Goal: Task Accomplishment & Management: Complete application form

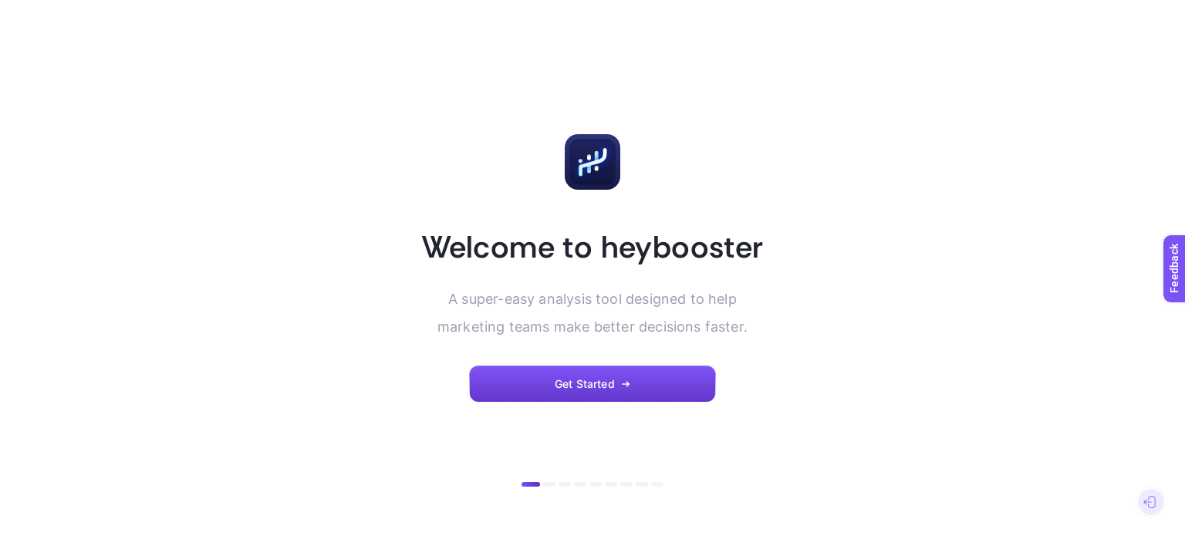
click at [608, 379] on span "Get Started" at bounding box center [584, 384] width 60 height 12
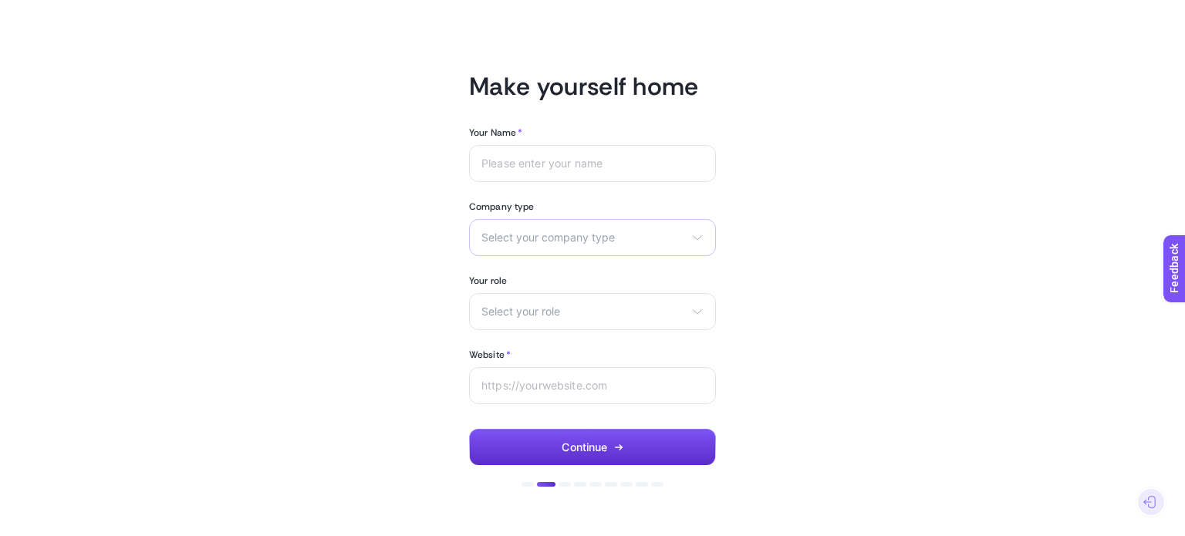
click at [691, 242] on icon at bounding box center [697, 237] width 12 height 12
click at [640, 433] on button "Continue" at bounding box center [592, 447] width 247 height 37
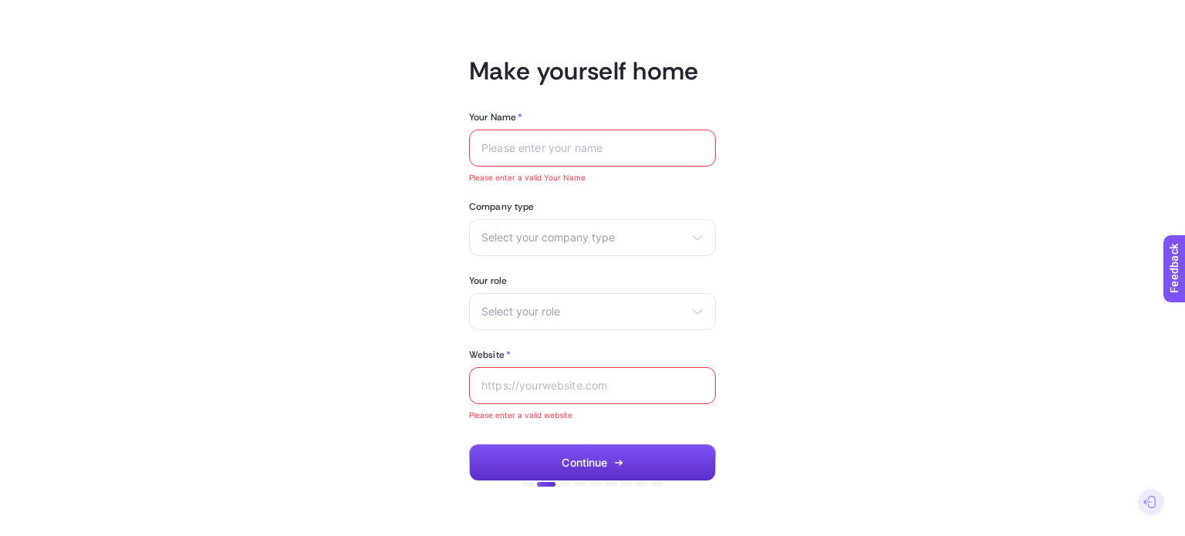
click at [635, 157] on div at bounding box center [592, 148] width 247 height 37
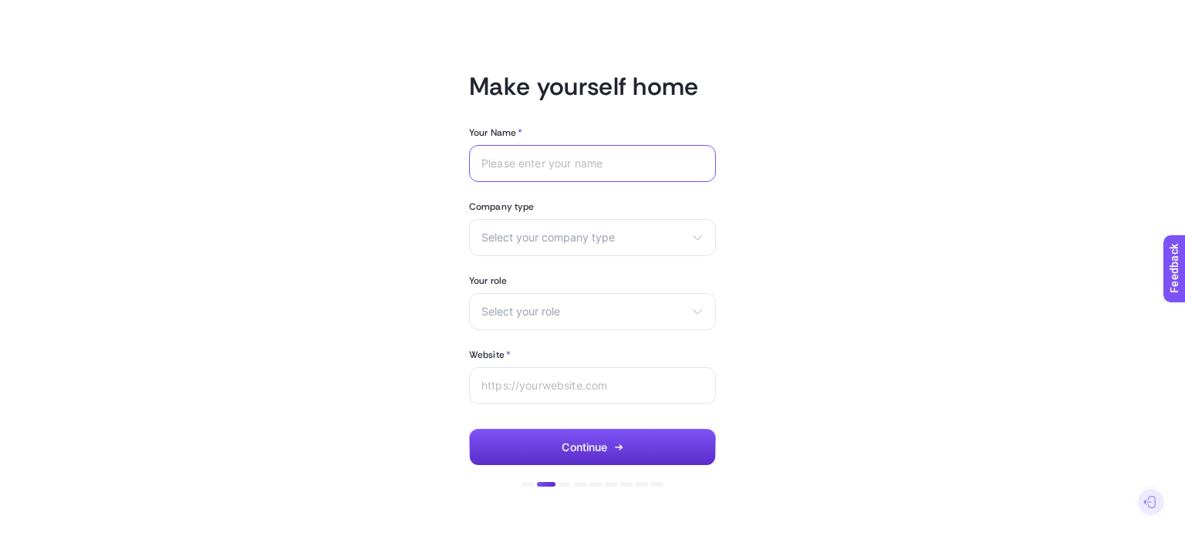
click at [618, 163] on input "Your Name *" at bounding box center [592, 163] width 222 height 12
type input "[PERSON_NAME]"
click at [619, 402] on div at bounding box center [592, 385] width 247 height 37
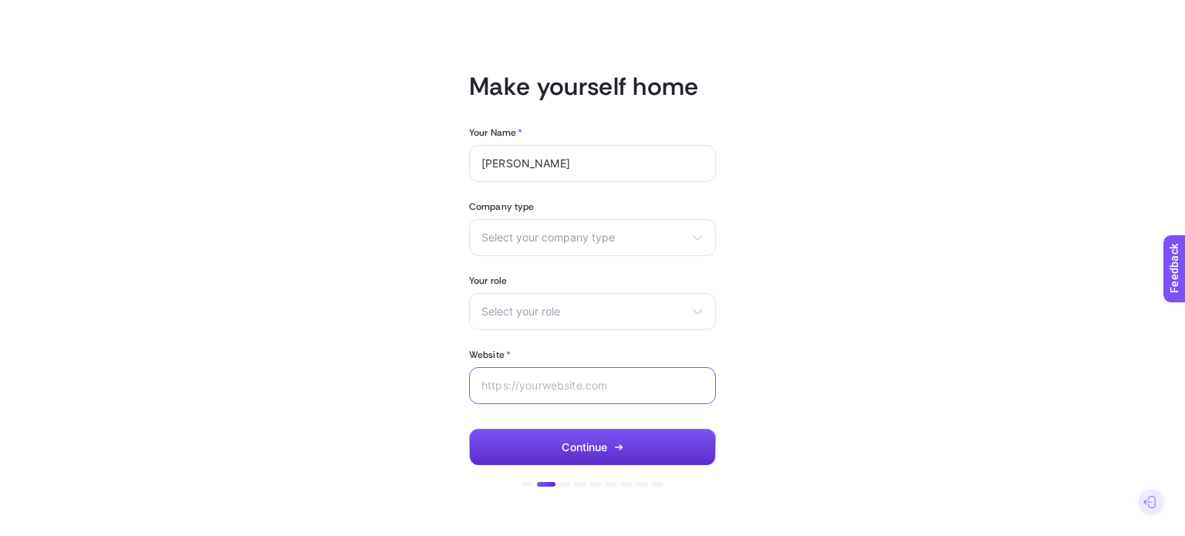
click at [638, 383] on input "Website *" at bounding box center [592, 385] width 222 height 12
type input "[DOMAIN_NAME]"
click at [630, 444] on button "Continue" at bounding box center [592, 447] width 247 height 37
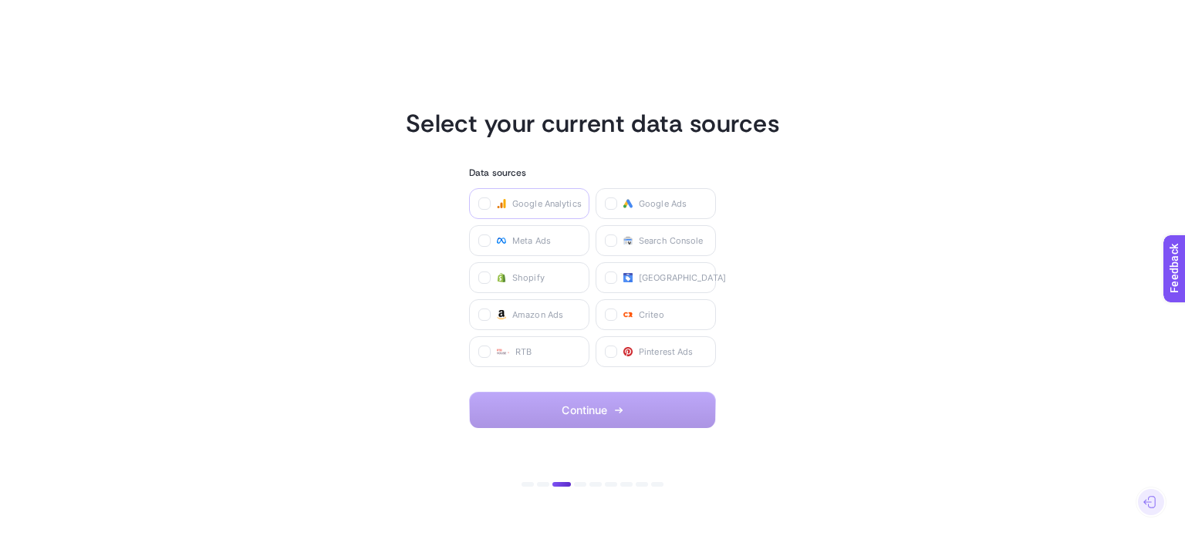
click at [561, 210] on label "Google Analytics" at bounding box center [529, 203] width 120 height 31
click at [0, 0] on Analytics "checkbox" at bounding box center [0, 0] width 0 height 0
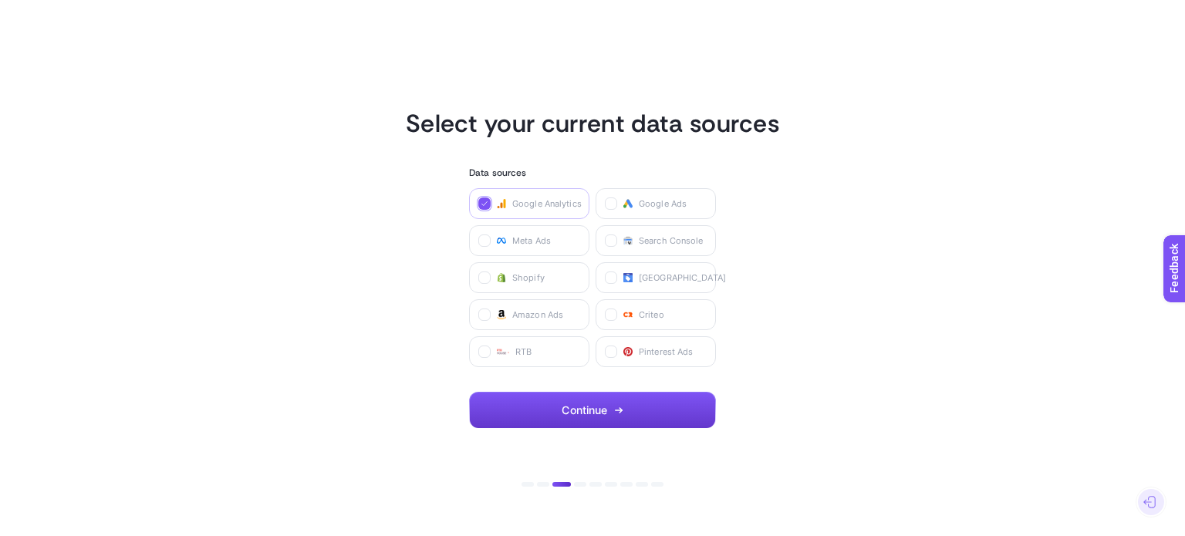
click at [589, 422] on button "Continue" at bounding box center [592, 410] width 247 height 37
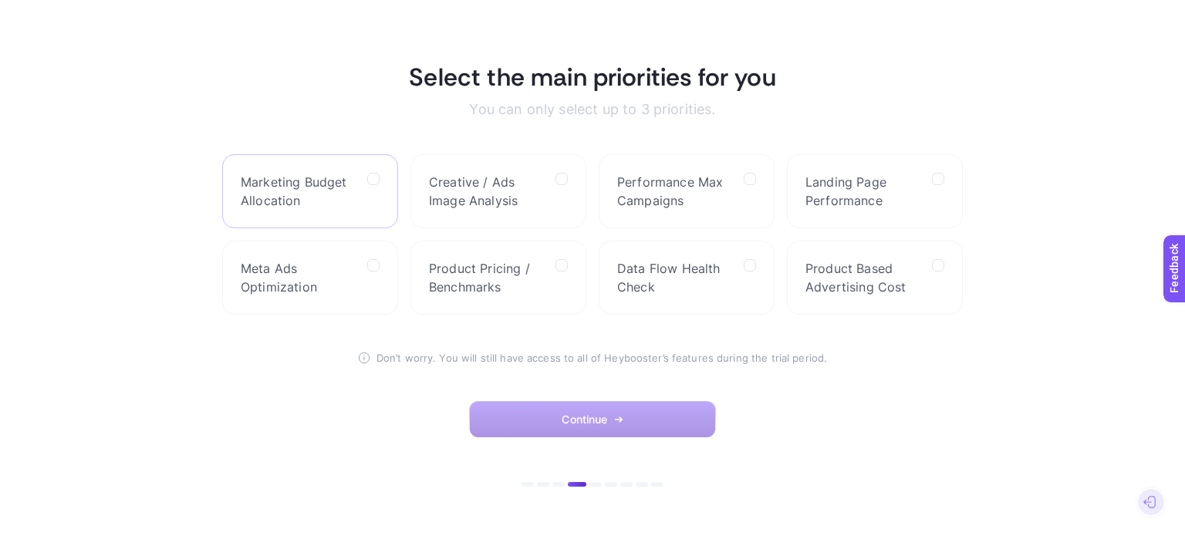
click at [352, 195] on span "Marketing Budget Allocation" at bounding box center [298, 191] width 114 height 37
click at [0, 0] on Allocation "checkbox" at bounding box center [0, 0] width 0 height 0
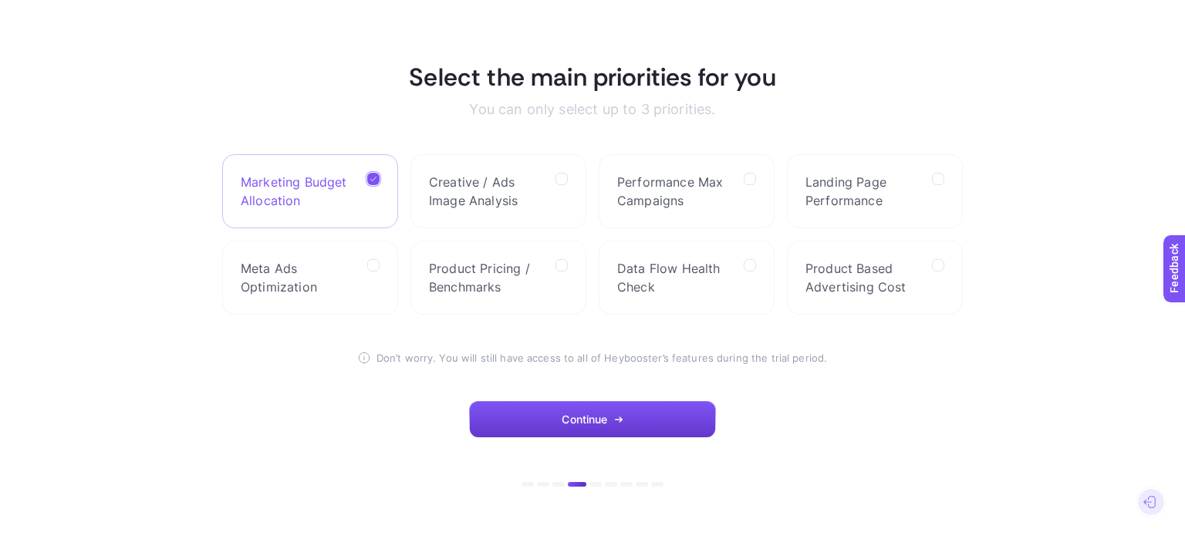
click at [607, 425] on button "Continue" at bounding box center [592, 419] width 247 height 37
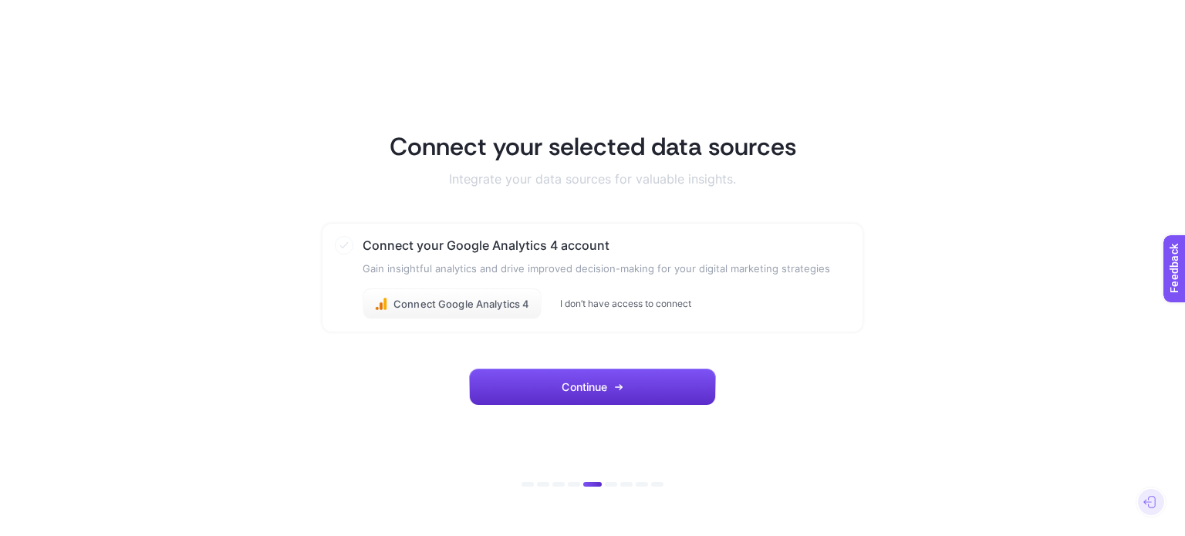
click at [641, 298] on button "I don’t have access to connect" at bounding box center [625, 304] width 131 height 12
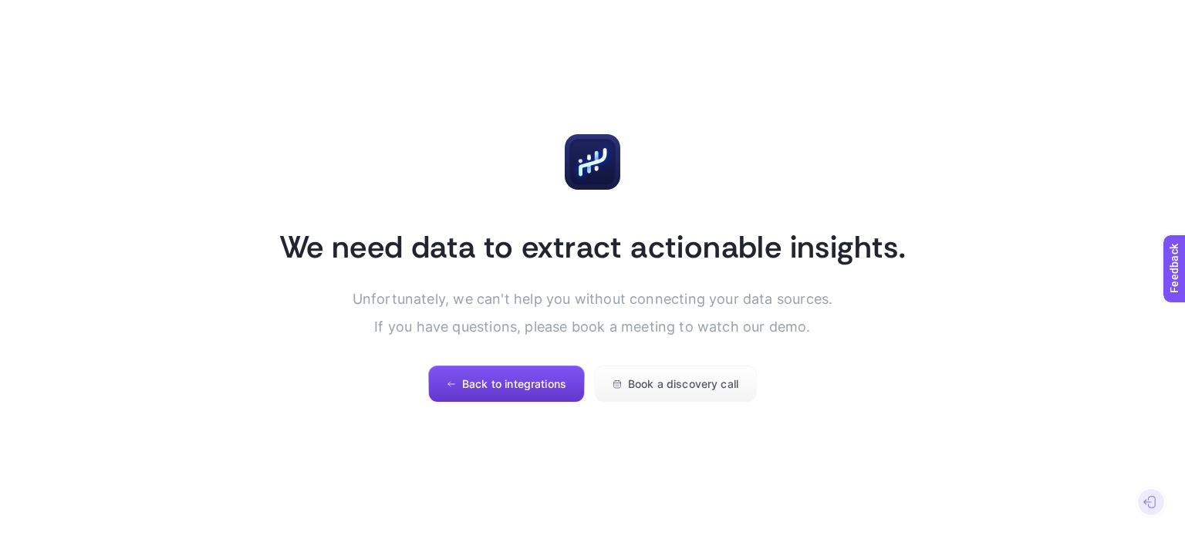
click at [567, 391] on button "Back to integrations" at bounding box center [506, 384] width 157 height 37
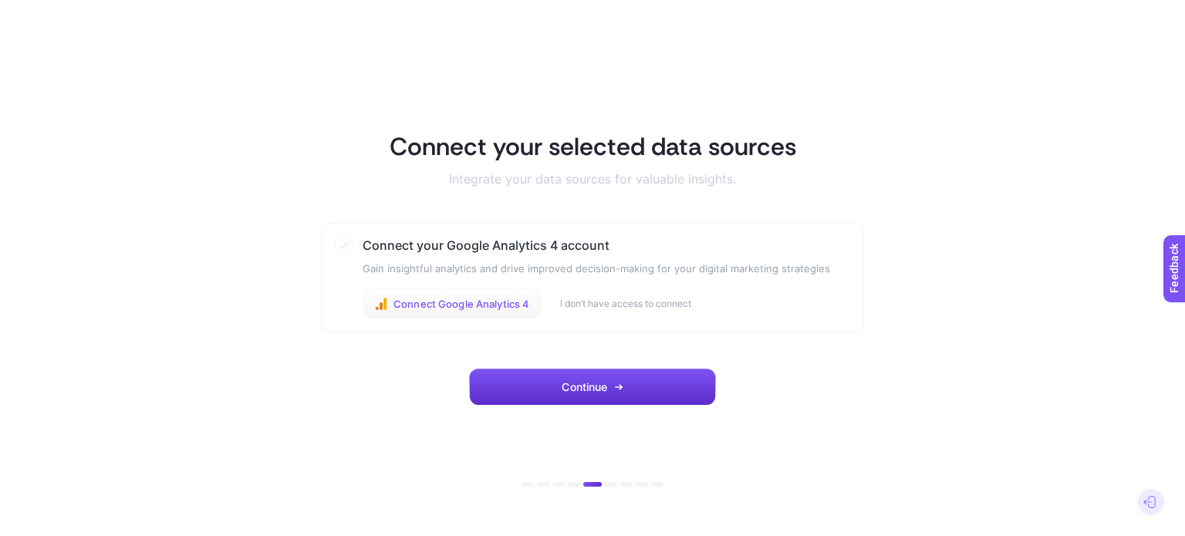
click at [514, 313] on button "Connect Google Analytics 4" at bounding box center [451, 303] width 179 height 31
